Goal: Information Seeking & Learning: Learn about a topic

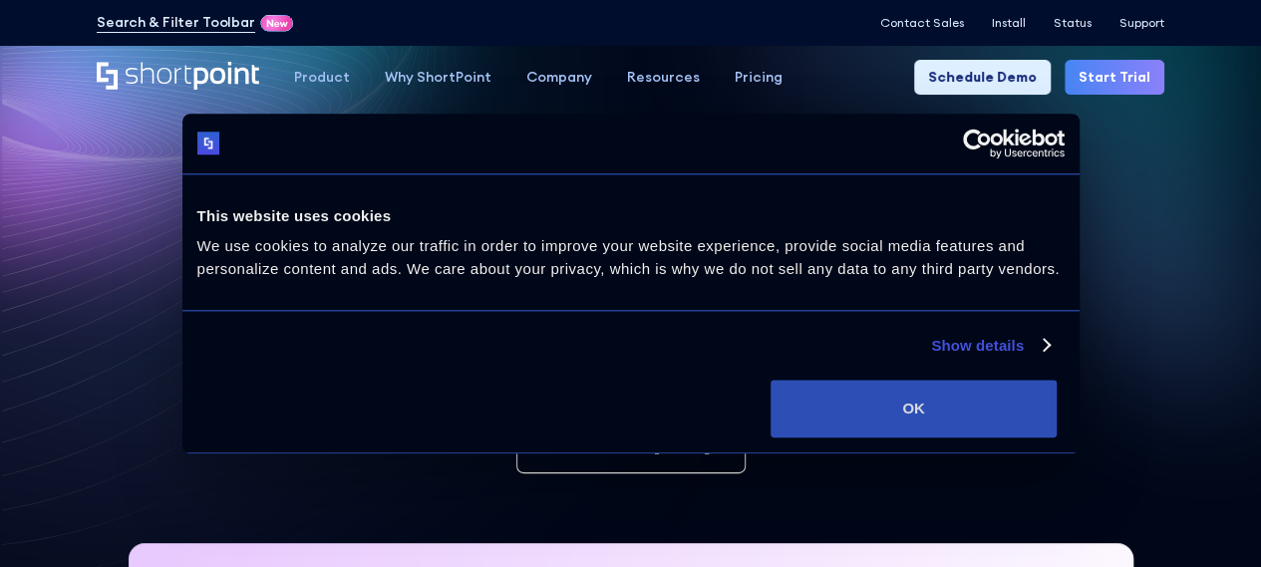
click at [1057, 412] on button "OK" at bounding box center [914, 409] width 286 height 58
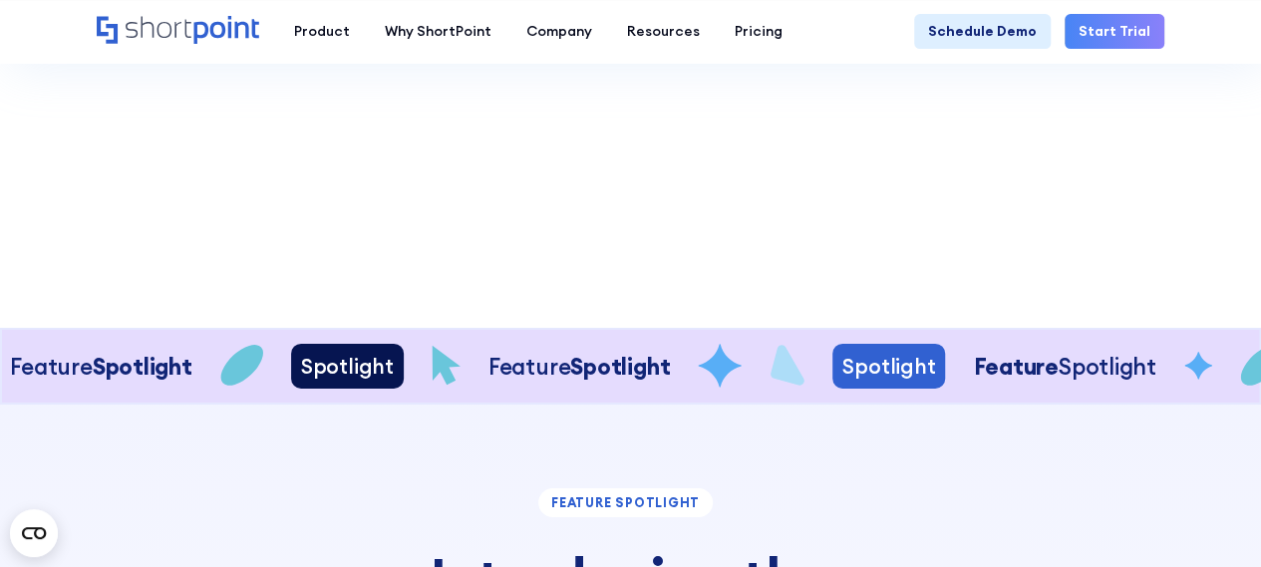
scroll to position [3232, 0]
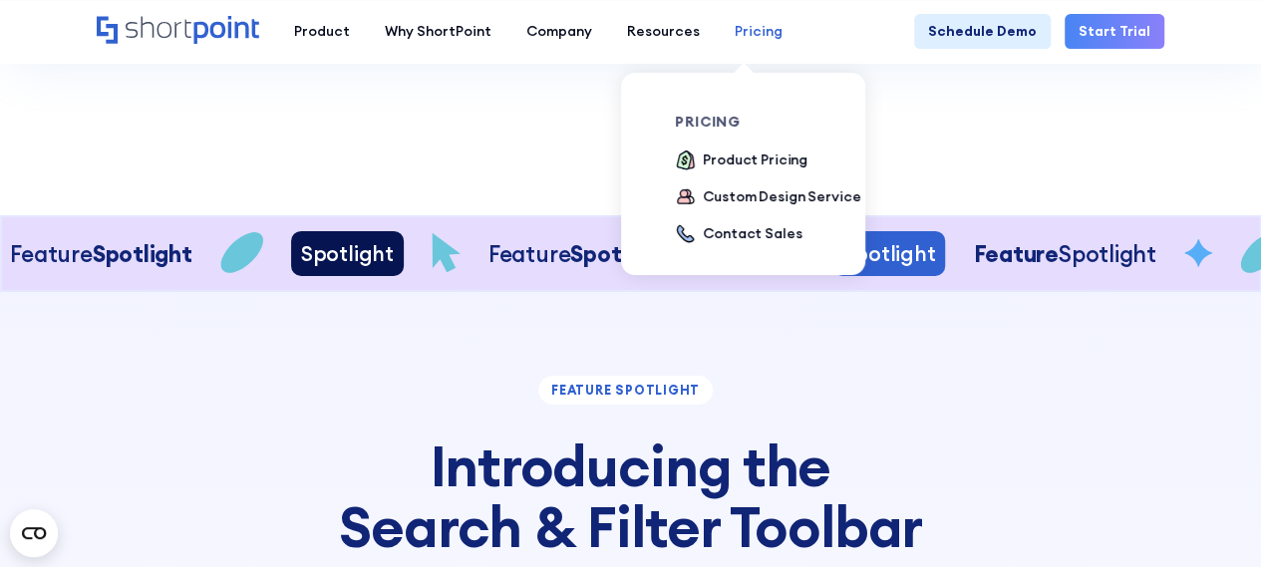
click at [738, 31] on div "Pricing" at bounding box center [759, 31] width 48 height 21
click at [737, 164] on div "Product Pricing" at bounding box center [755, 160] width 105 height 21
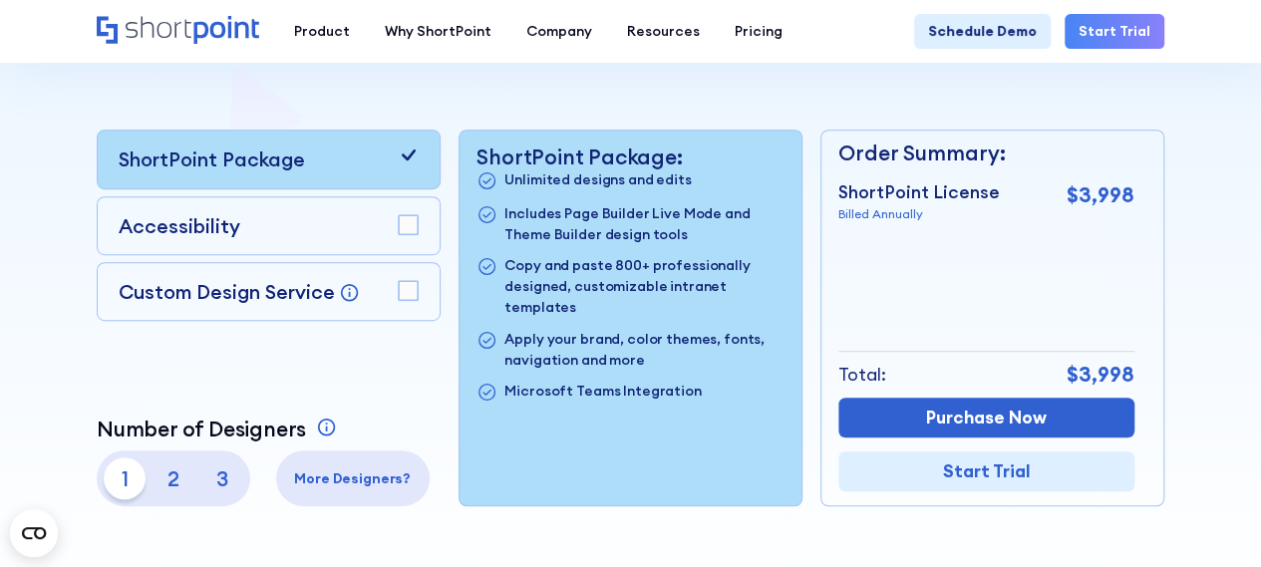
scroll to position [429, 0]
click at [411, 226] on rect at bounding box center [408, 225] width 19 height 19
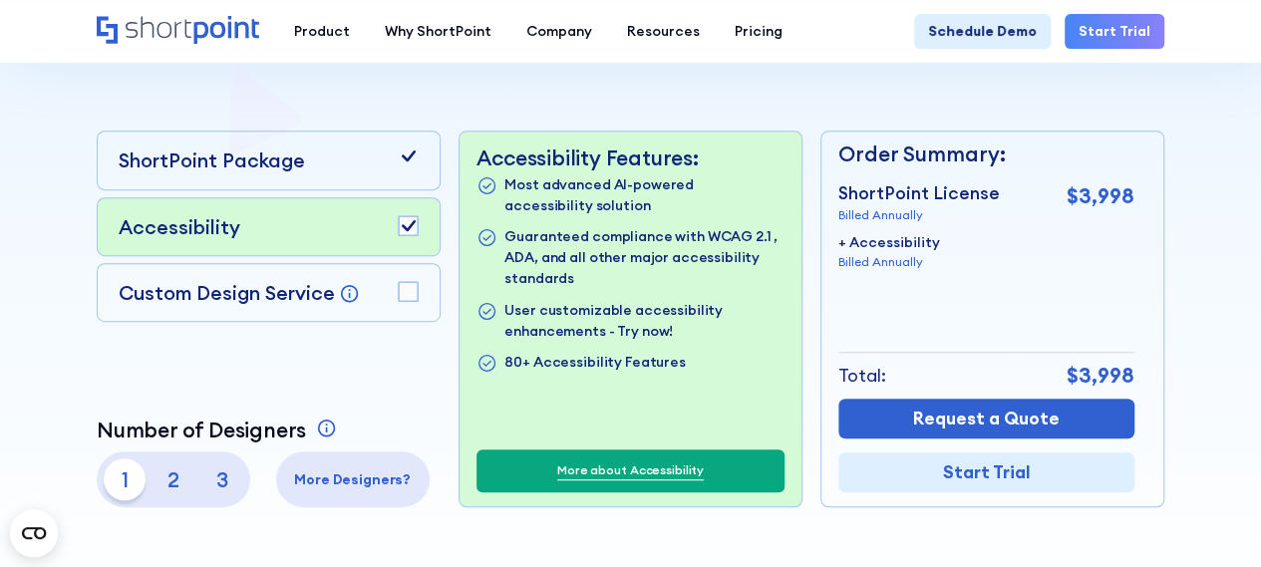
click at [407, 152] on icon at bounding box center [408, 156] width 21 height 21
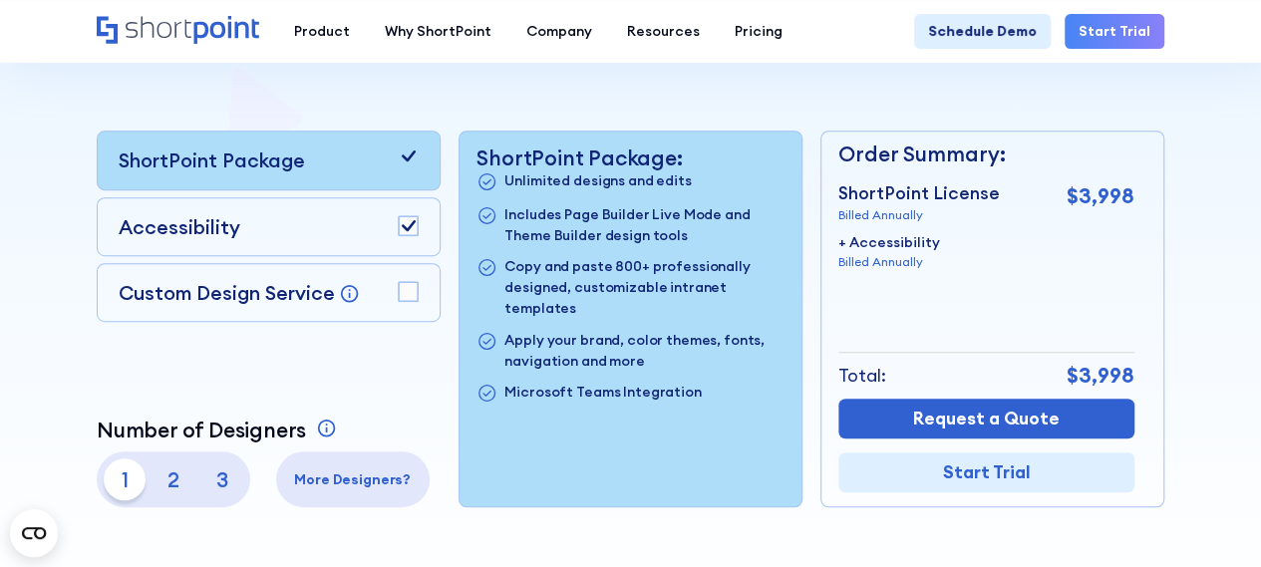
click at [405, 287] on rect at bounding box center [408, 291] width 19 height 19
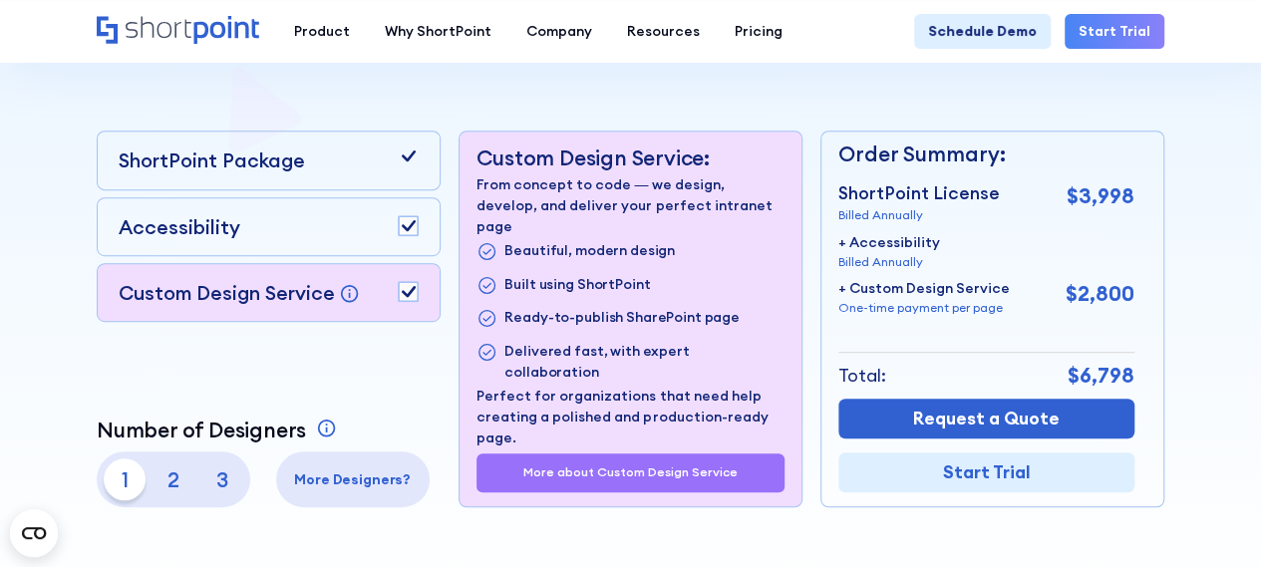
click at [405, 287] on rect at bounding box center [408, 291] width 19 height 19
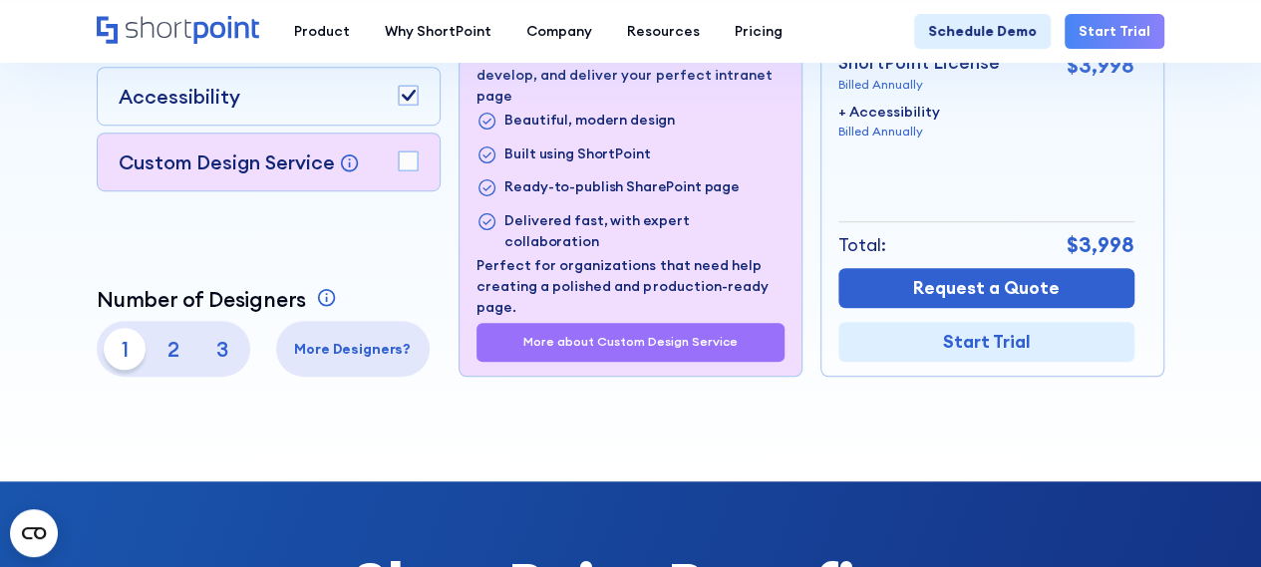
scroll to position [564, 0]
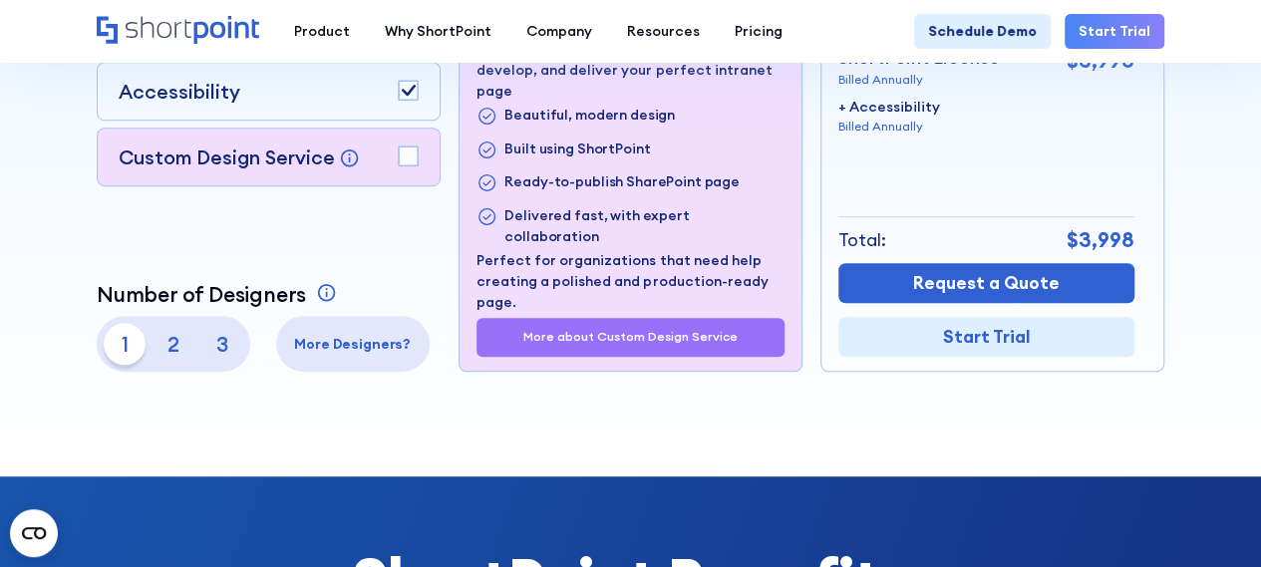
click at [181, 343] on p "2" at bounding box center [174, 344] width 42 height 42
click at [219, 350] on p "3" at bounding box center [222, 344] width 42 height 42
click at [123, 345] on p "1" at bounding box center [125, 344] width 42 height 42
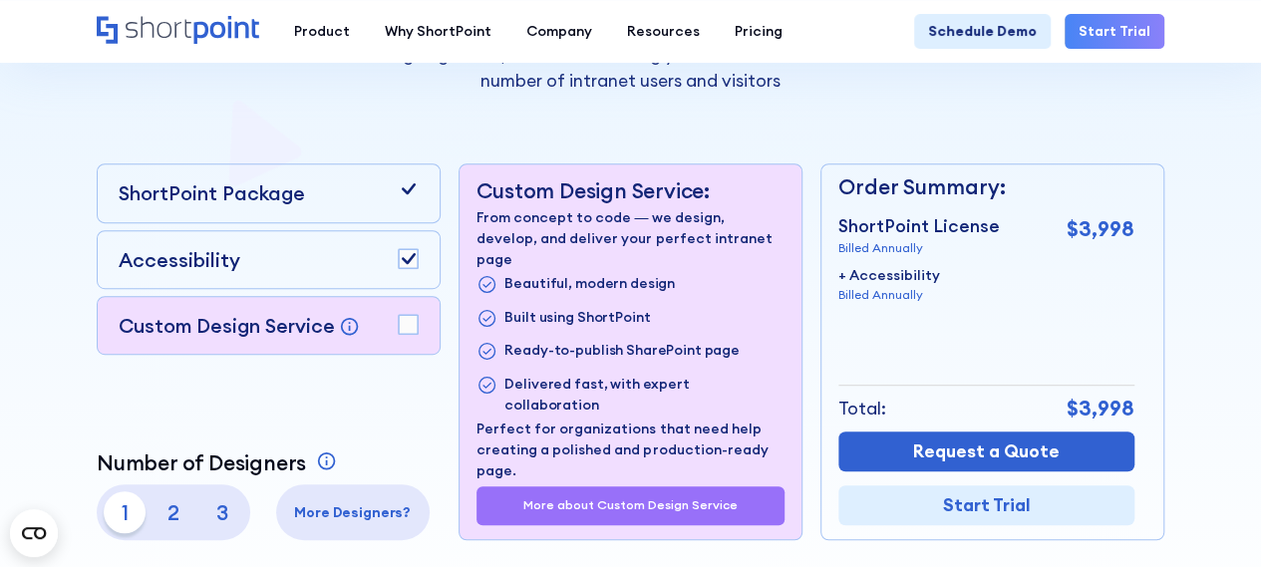
click at [403, 255] on rect at bounding box center [408, 258] width 19 height 19
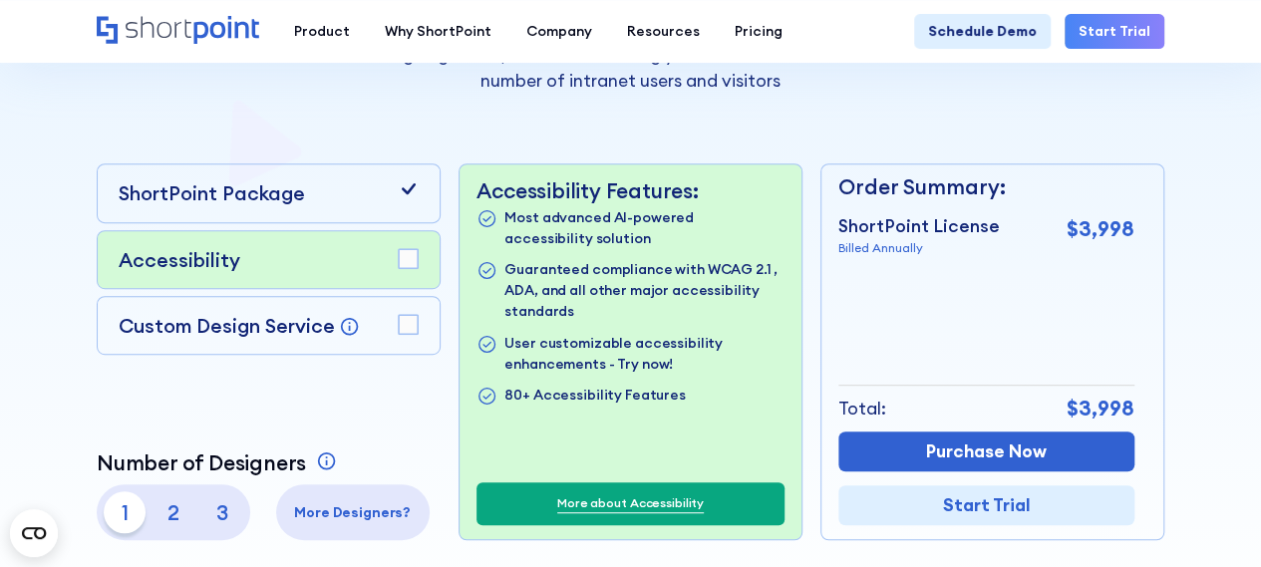
click at [410, 320] on rect at bounding box center [408, 324] width 19 height 19
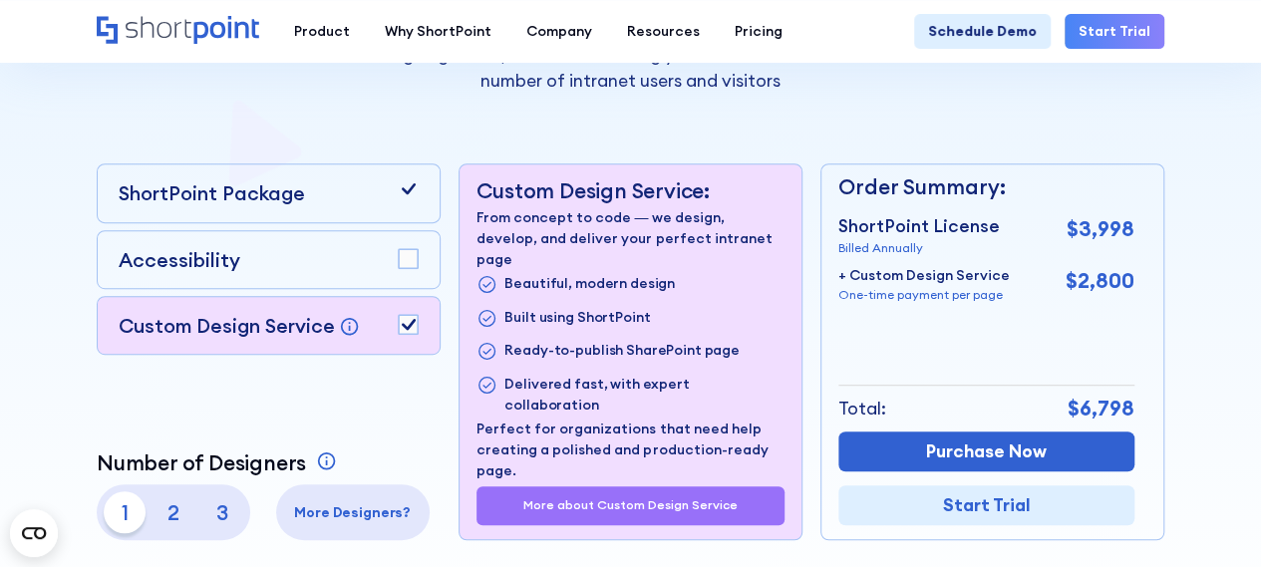
click at [566, 423] on p "Perfect for organizations that need help creating a polished and production-rea…" at bounding box center [630, 450] width 307 height 63
